Goal: Information Seeking & Learning: Compare options

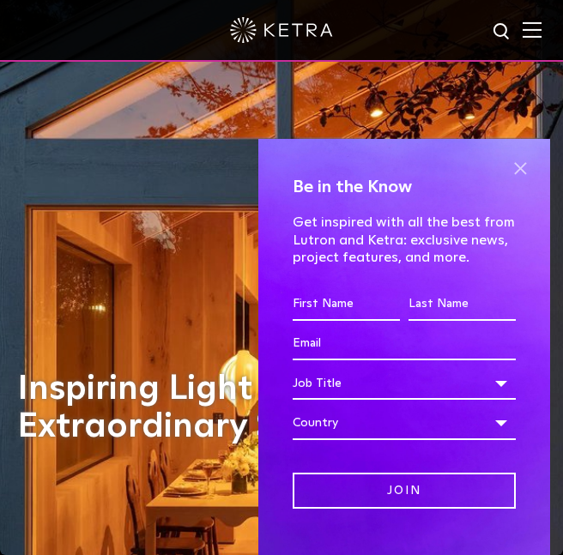
click at [512, 158] on span at bounding box center [520, 169] width 26 height 26
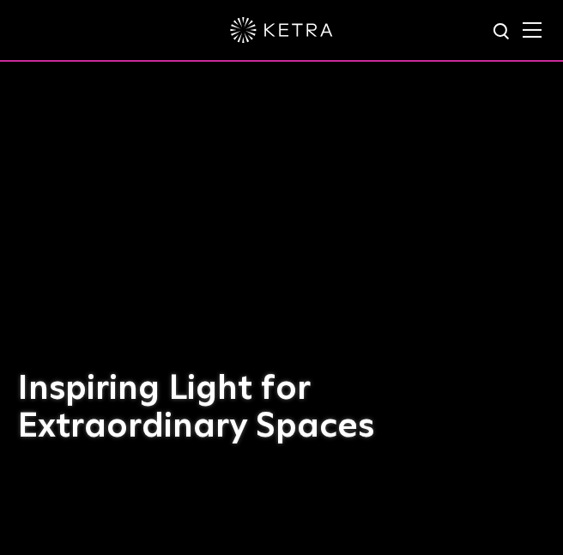
click at [537, 41] on div at bounding box center [281, 31] width 563 height 62
click at [536, 41] on div at bounding box center [281, 31] width 563 height 62
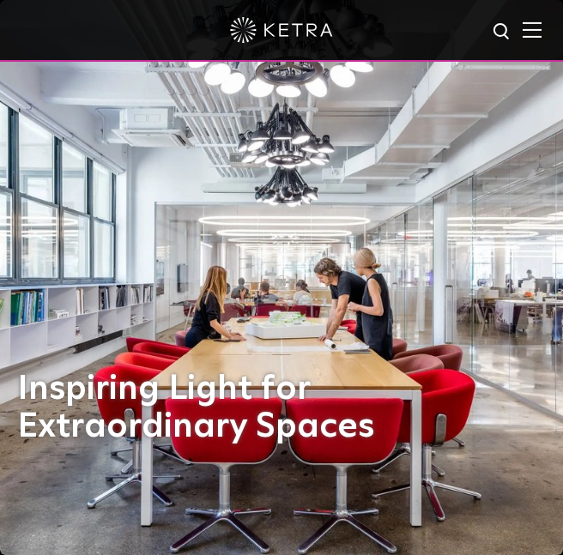
click at [530, 37] on img at bounding box center [532, 29] width 19 height 16
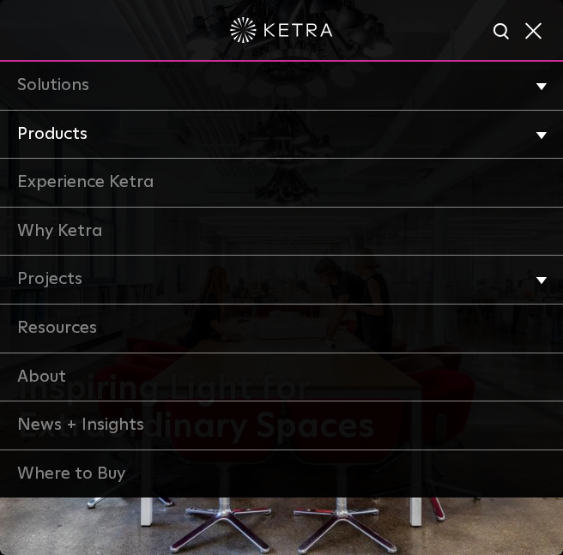
click at [166, 127] on link "Products" at bounding box center [281, 135] width 563 height 49
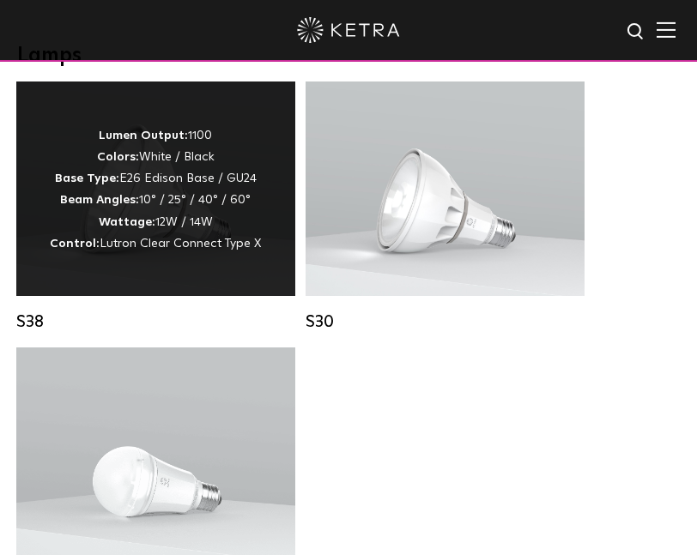
scroll to position [1462, 0]
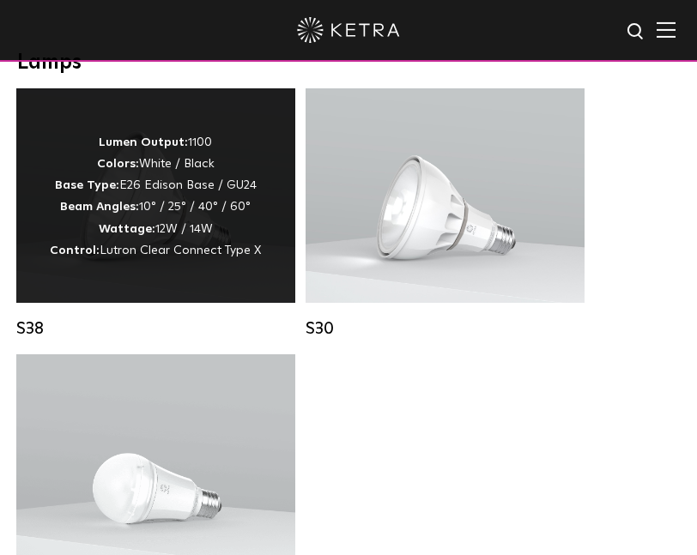
click at [187, 142] on p "Lumen Output: 1100 Colors: White / Black Base Type: E26 Edison Base / GU24 Beam…" at bounding box center [155, 197] width 211 height 130
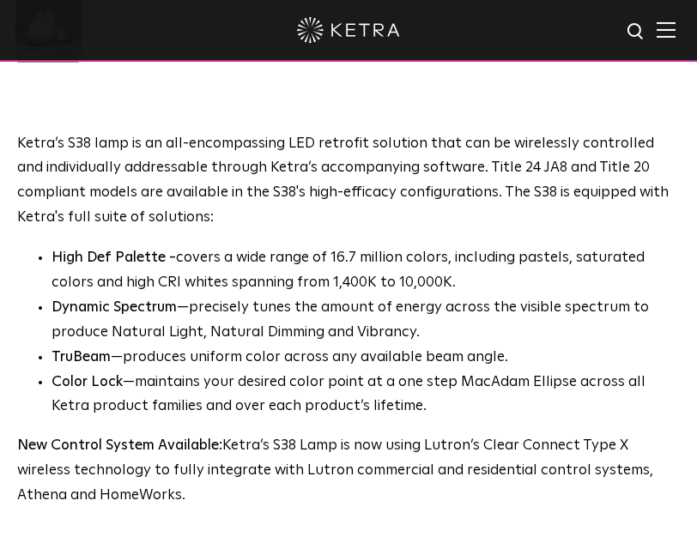
scroll to position [916, 0]
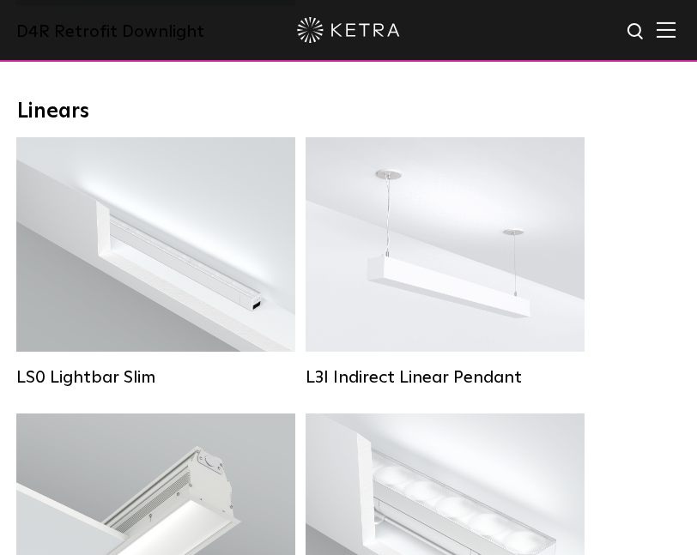
scroll to position [838, 0]
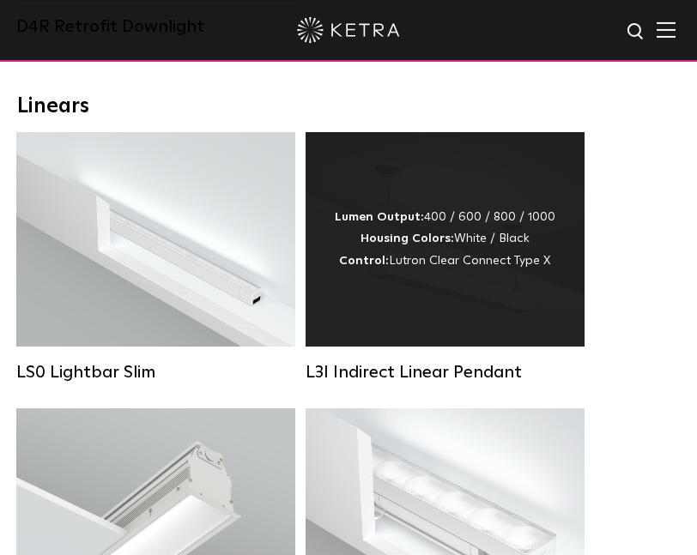
click at [559, 245] on div "Lumen Output: 400 / 600 / 800 / 1000 Housing Colors: White / Black Control: Lut…" at bounding box center [445, 239] width 279 height 215
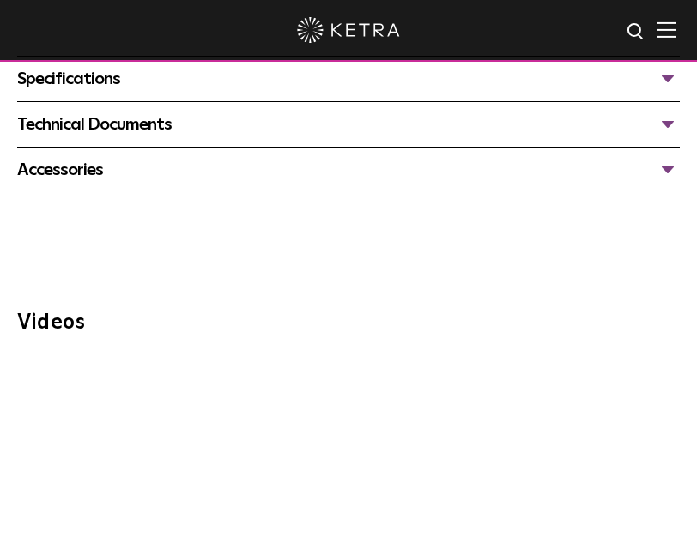
scroll to position [1405, 0]
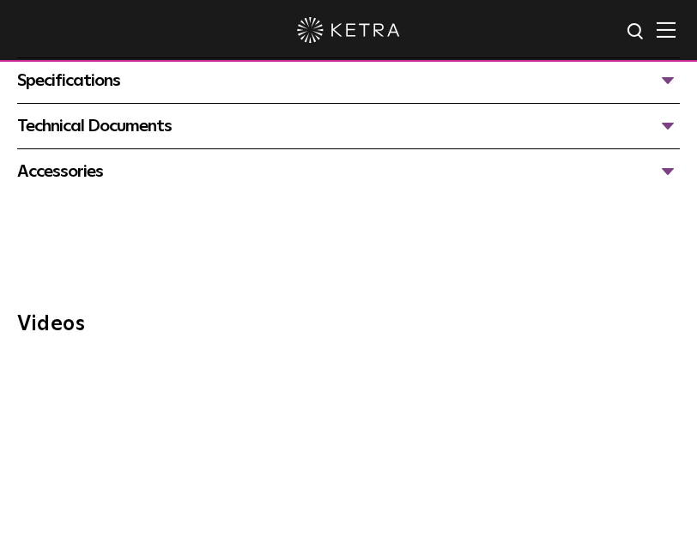
click at [590, 158] on div "Accessories" at bounding box center [348, 171] width 663 height 27
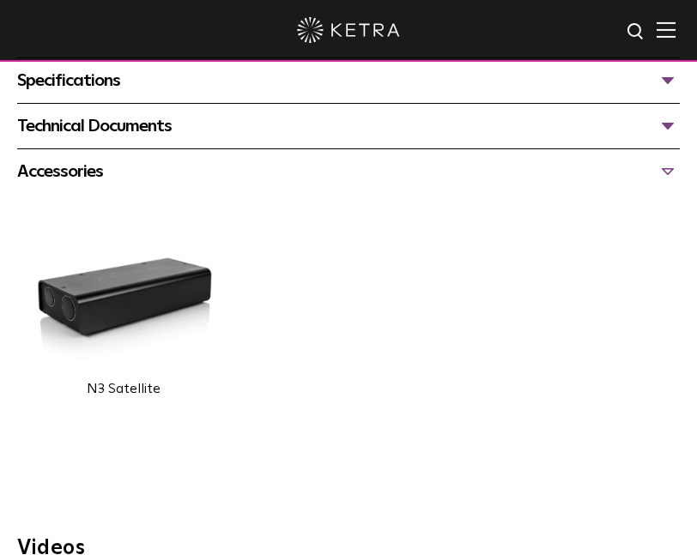
click at [590, 158] on div "Accessories" at bounding box center [348, 171] width 663 height 27
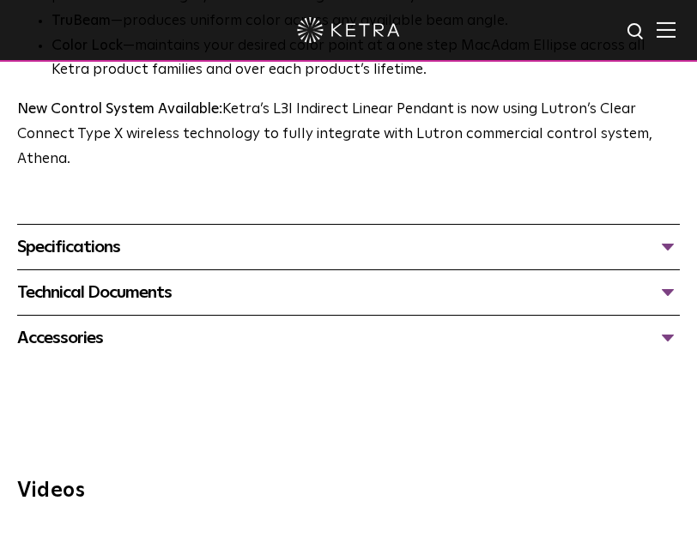
scroll to position [1225, 0]
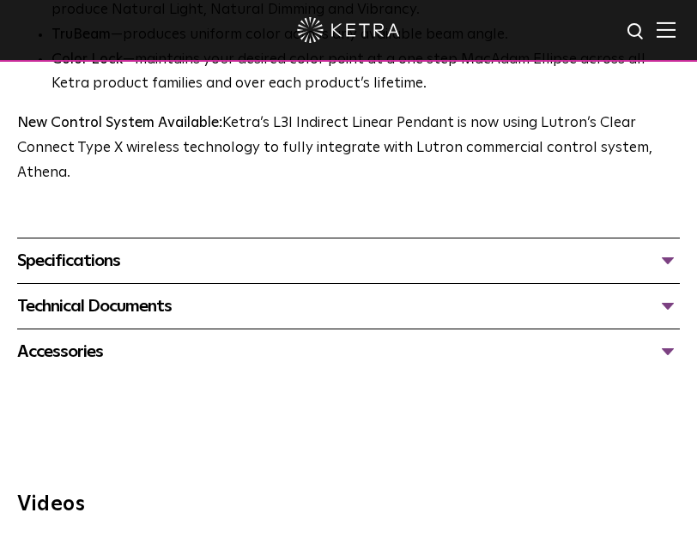
click at [572, 210] on span "Ketra’s L3I indirect pendant offers intimate up-lighting for commercial and hos…" at bounding box center [348, 91] width 663 height 565
click at [572, 238] on div "Specifications LUMEN OUTPUTS 400lm/ft, 600lm/ft, 800lm/ft, 1000lm/ft HOUSING CO…" at bounding box center [348, 260] width 663 height 45
click at [568, 247] on div "Specifications" at bounding box center [348, 260] width 663 height 27
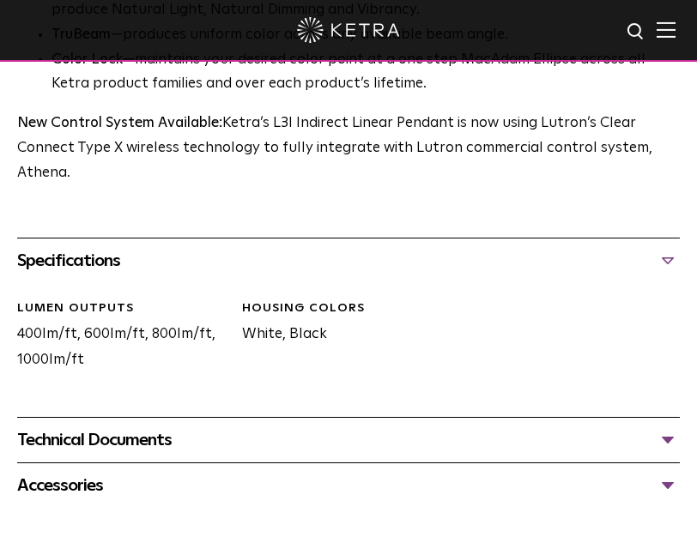
click at [568, 247] on div "Specifications" at bounding box center [348, 260] width 663 height 27
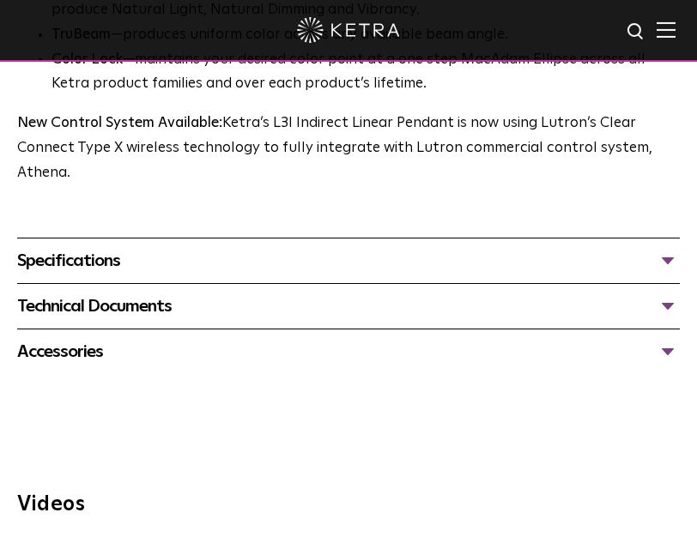
click at [524, 293] on div "Technical Documents" at bounding box center [348, 306] width 663 height 27
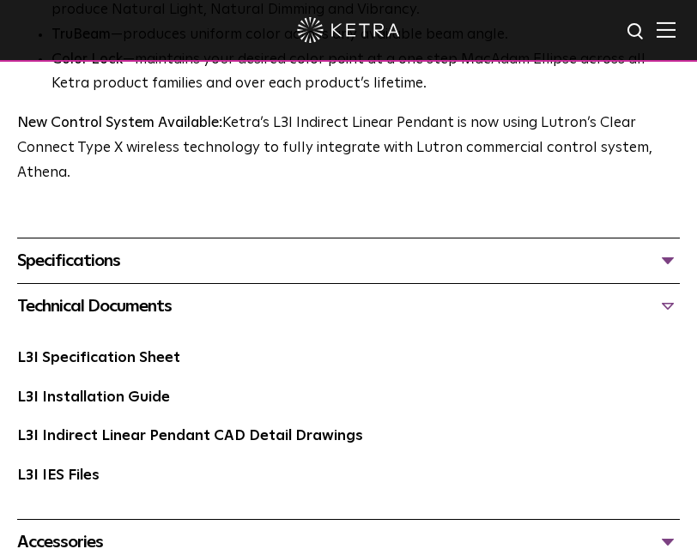
click at [524, 293] on div "Technical Documents" at bounding box center [348, 306] width 663 height 27
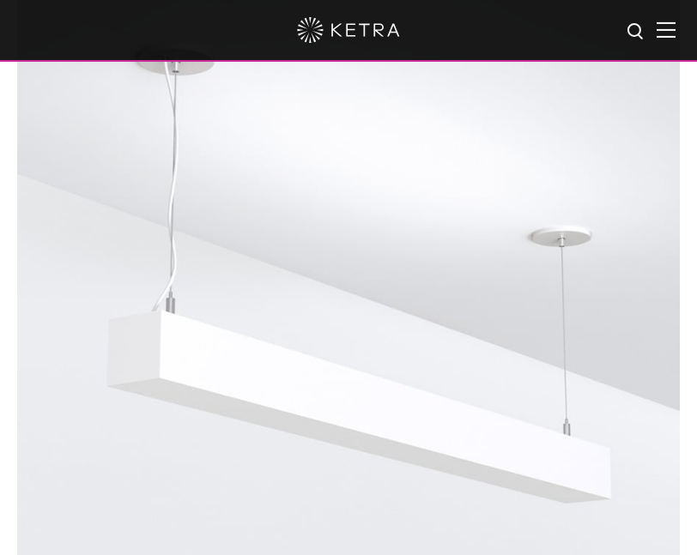
scroll to position [0, 0]
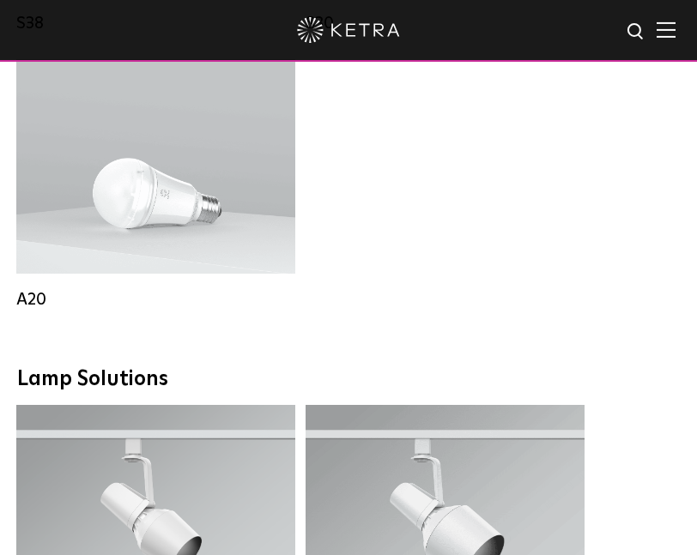
scroll to position [1695, 0]
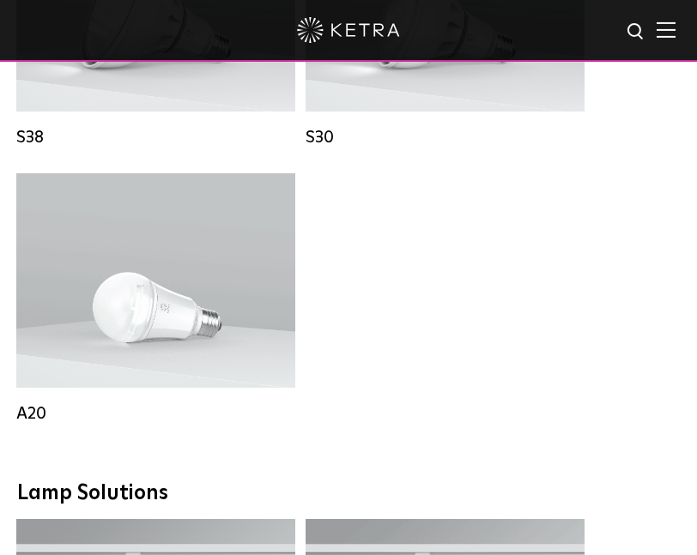
click at [658, 27] on img at bounding box center [666, 29] width 19 height 16
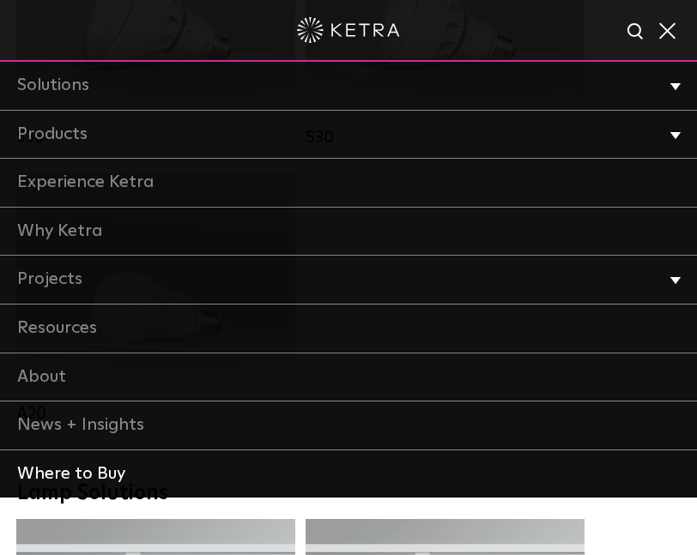
click at [76, 481] on link "Where to Buy" at bounding box center [348, 475] width 697 height 48
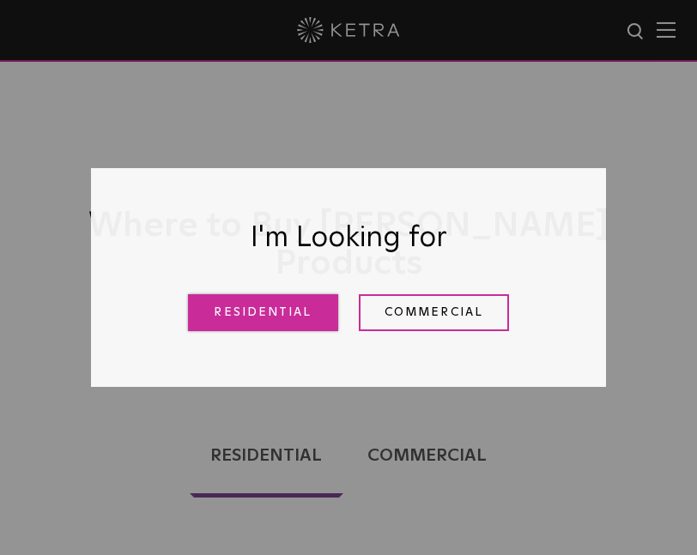
click at [245, 328] on link "Residential" at bounding box center [263, 312] width 150 height 37
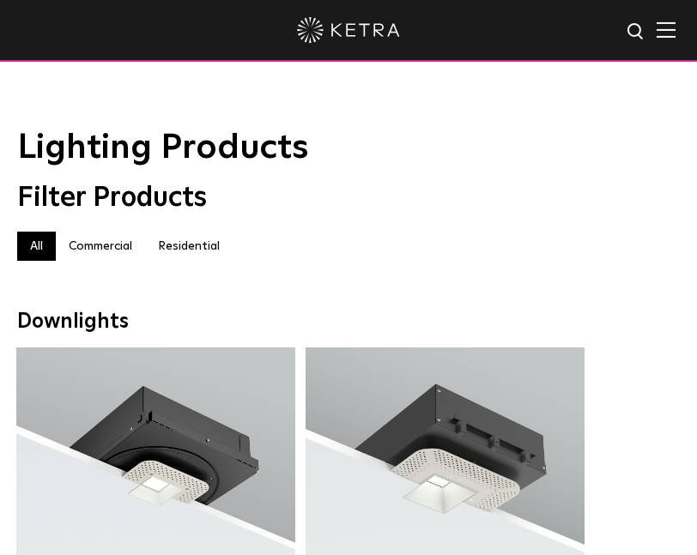
click at [182, 235] on label "Residential" at bounding box center [189, 246] width 88 height 29
click at [203, 245] on label "Residential" at bounding box center [189, 246] width 88 height 29
click at [125, 241] on label "Commercial" at bounding box center [100, 246] width 89 height 29
click at [166, 243] on label "Residential" at bounding box center [189, 246] width 88 height 29
click at [86, 240] on label "Commercial" at bounding box center [100, 246] width 89 height 29
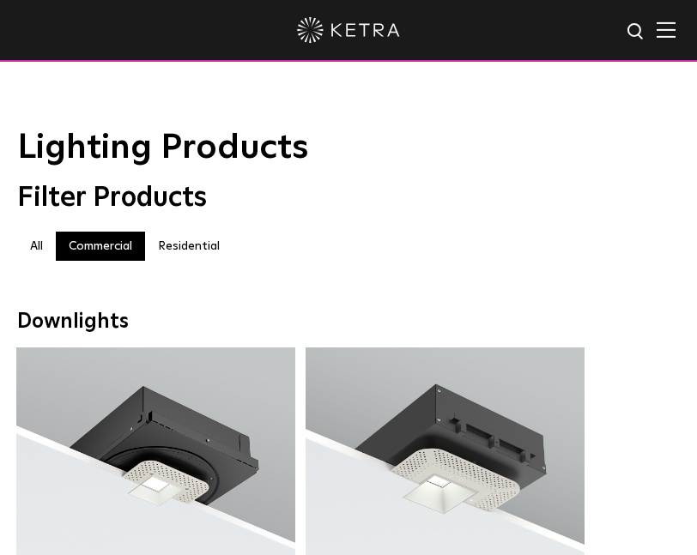
click at [205, 262] on div "Commercial All Commercial Residential" at bounding box center [348, 255] width 663 height 46
click at [185, 234] on label "Residential" at bounding box center [189, 246] width 88 height 29
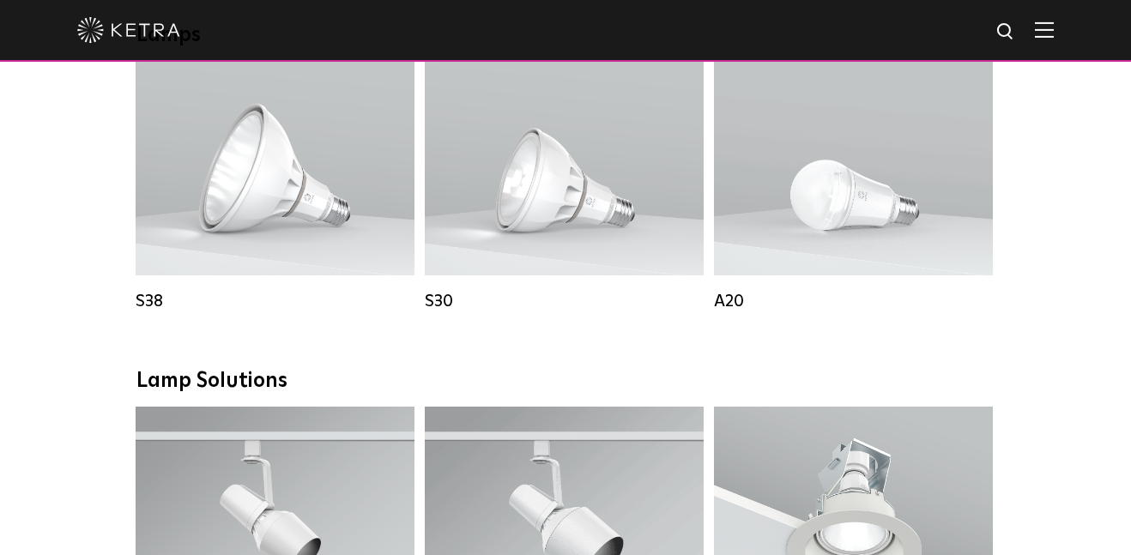
scroll to position [1008, 0]
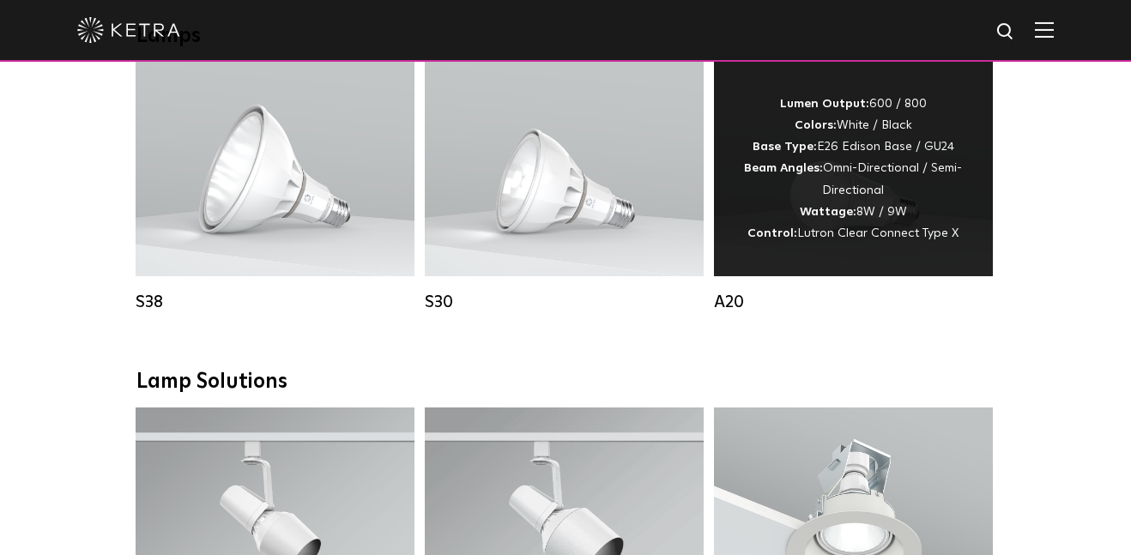
click at [696, 242] on div "Lumen Output: 600 / 800 Colors: White / Black Base Type: E26 Edison Base / GU24…" at bounding box center [853, 169] width 227 height 151
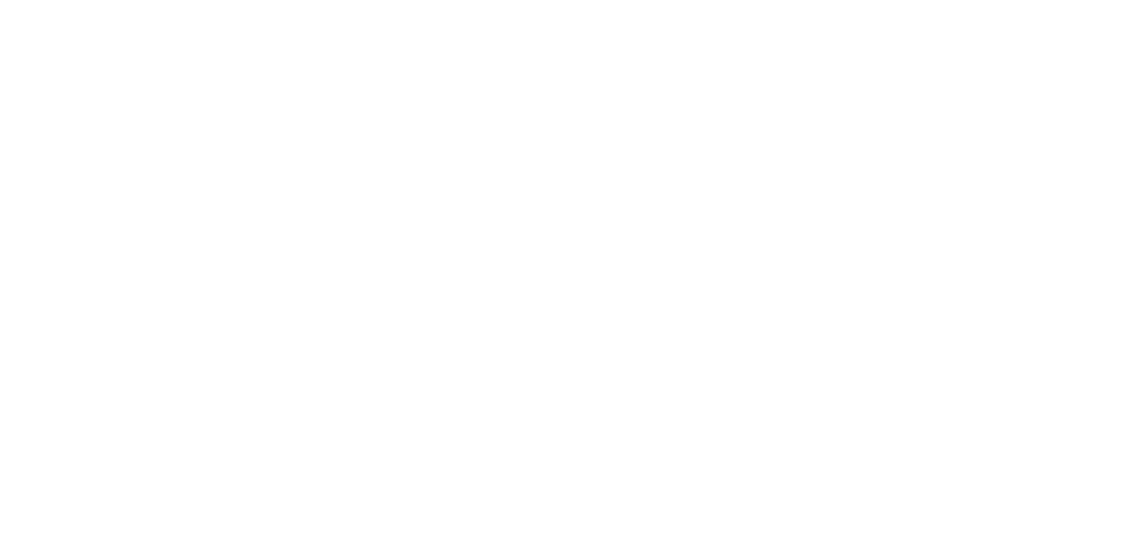
click at [826, 0] on html at bounding box center [565, 0] width 1131 height 0
